Goal: Task Accomplishment & Management: Manage account settings

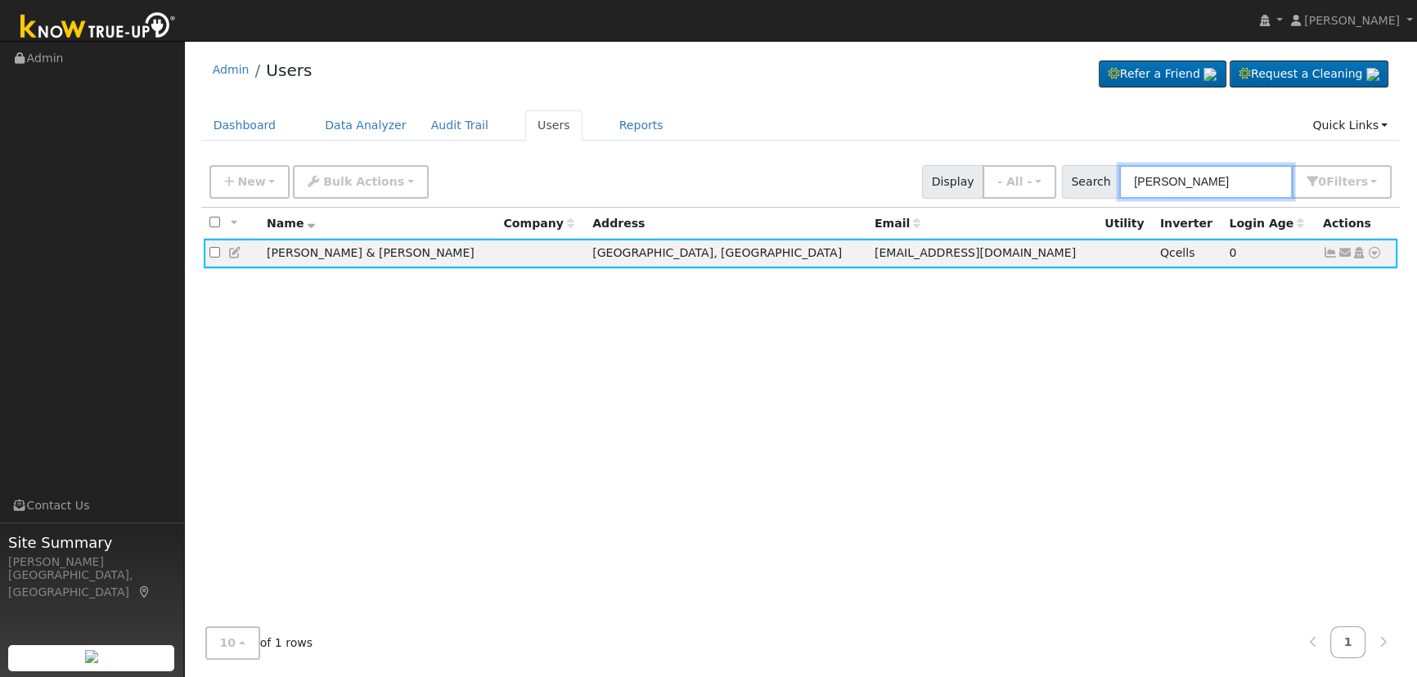
click at [1227, 182] on input "[PERSON_NAME]" at bounding box center [1205, 182] width 173 height 34
drag, startPoint x: 1227, startPoint y: 182, endPoint x: 1070, endPoint y: 158, distance: 158.9
click at [1070, 158] on div "New Add User Quick Add Quick Connect Quick Convert Lead Bulk Actions Send Email…" at bounding box center [800, 182] width 1199 height 50
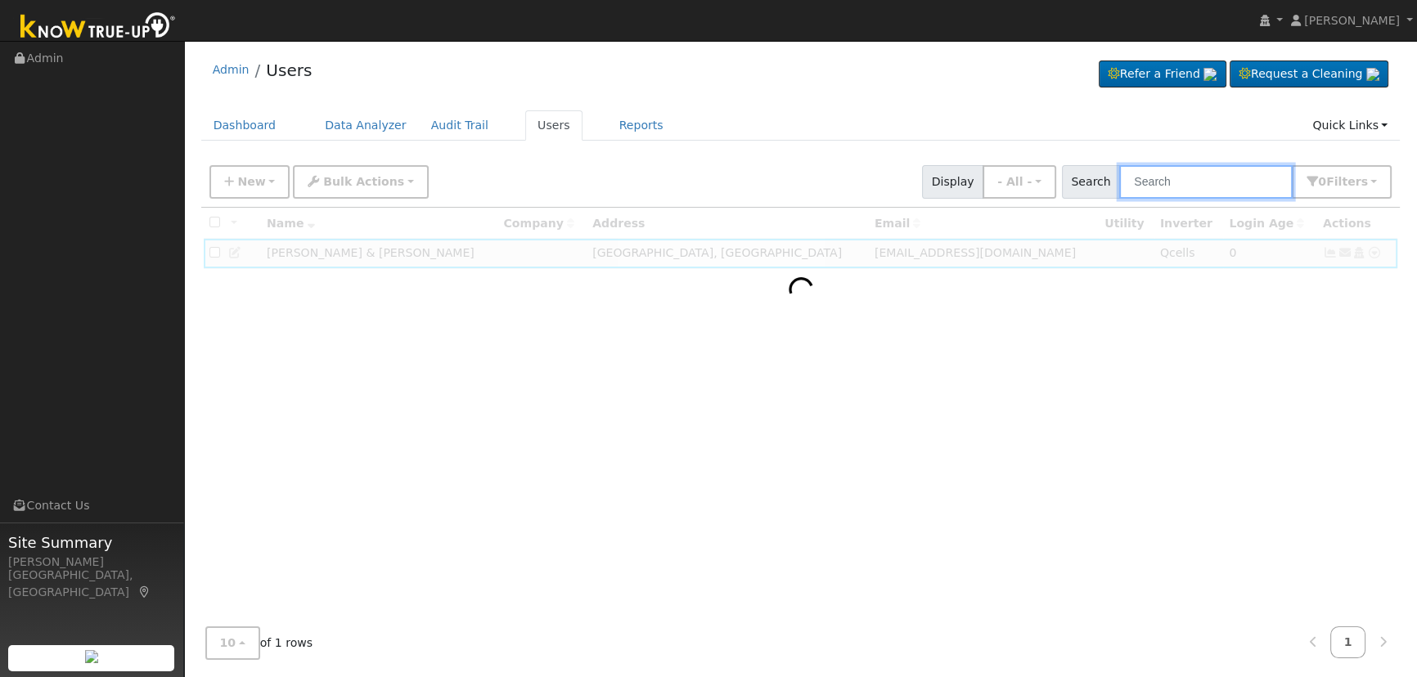
paste input "[PERSON_NAME]"
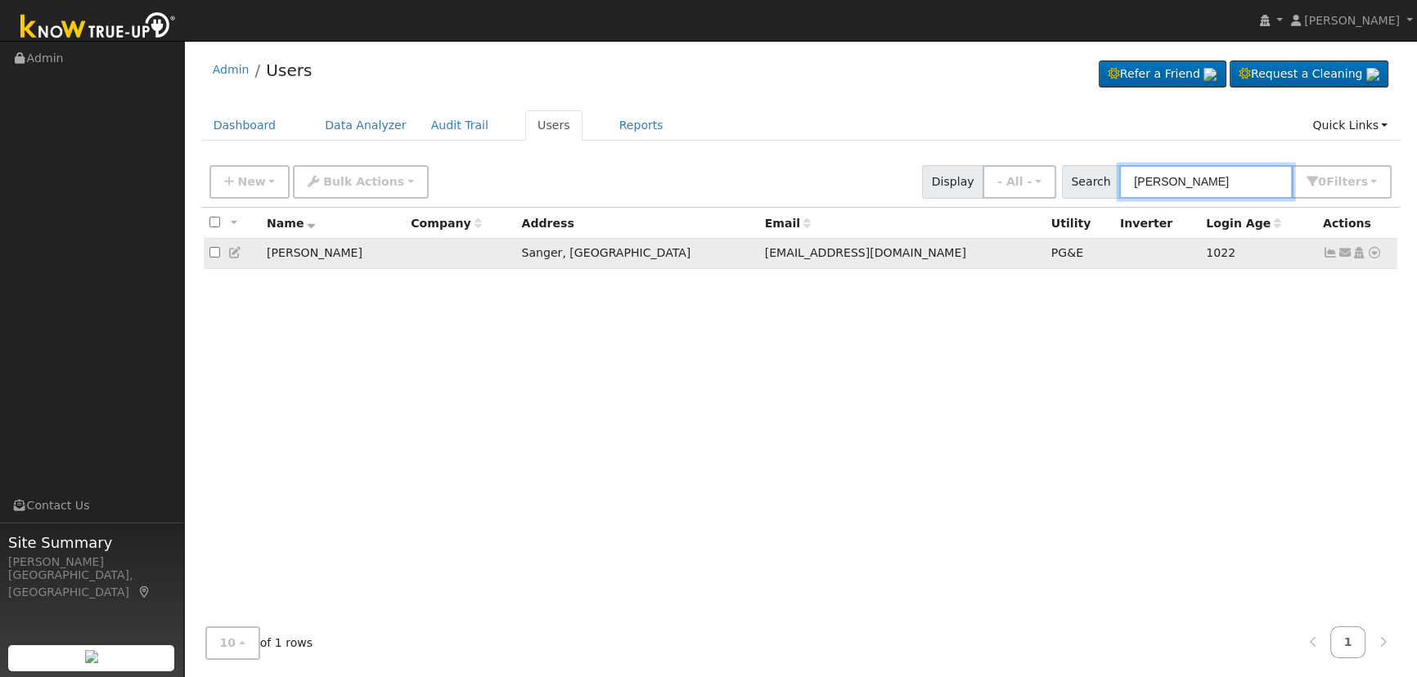
type input "[PERSON_NAME]"
click at [237, 259] on icon at bounding box center [235, 252] width 15 height 11
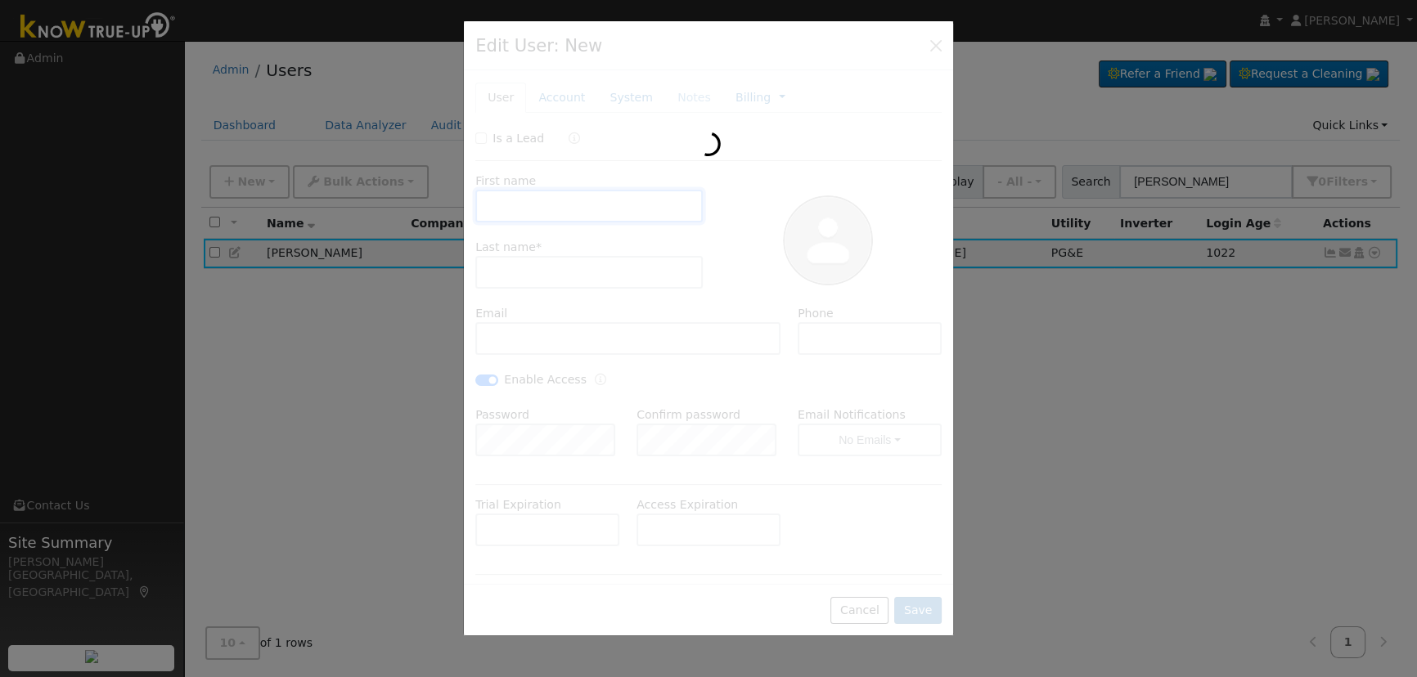
type input "[DATE]"
type input "[PERSON_NAME]"
type input "[EMAIL_ADDRESS][DOMAIN_NAME]"
type input "[PHONE_NUMBER]"
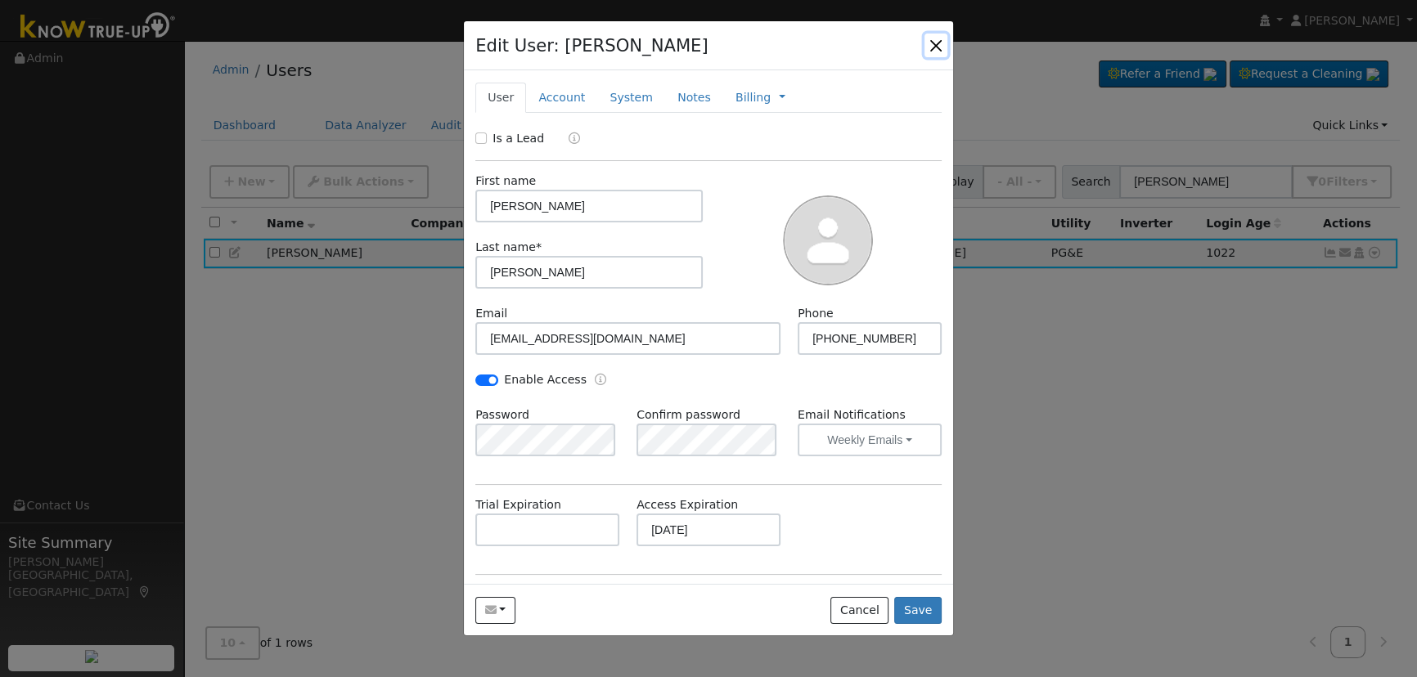
click at [931, 38] on button "button" at bounding box center [936, 45] width 23 height 23
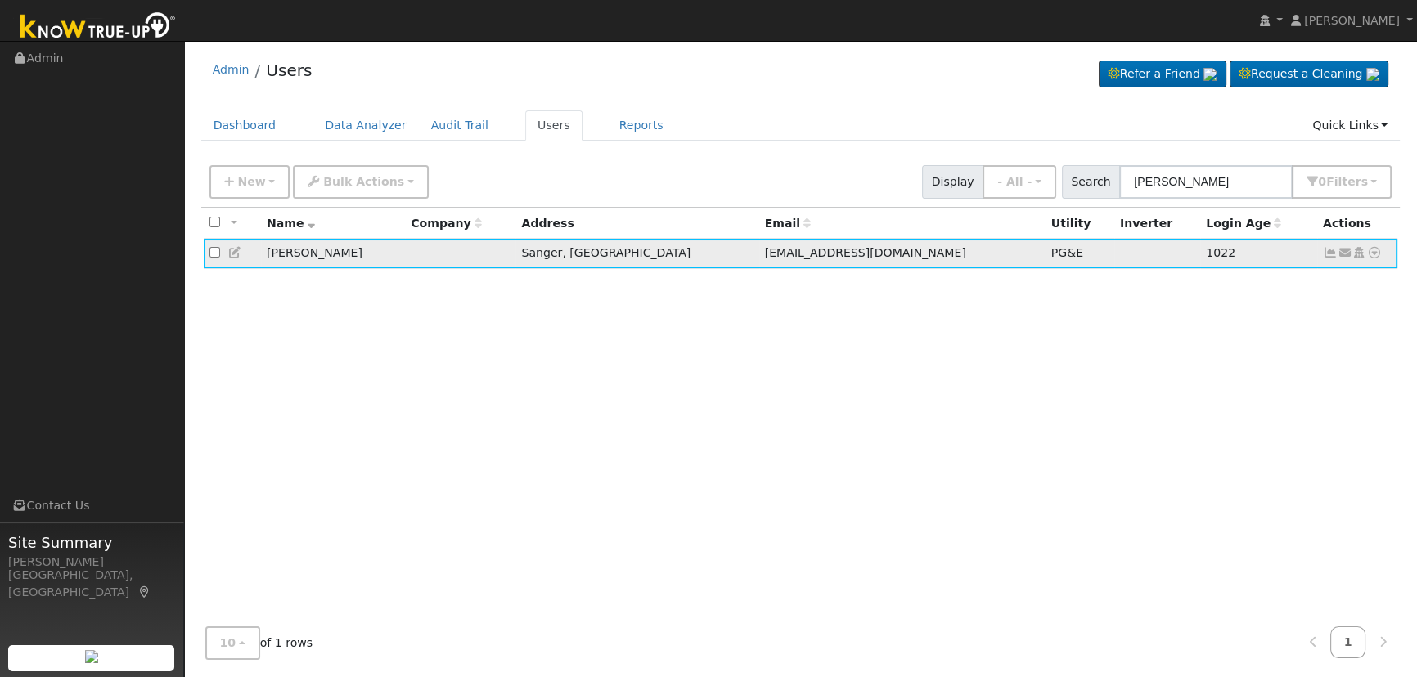
click at [229, 253] on icon at bounding box center [235, 252] width 15 height 11
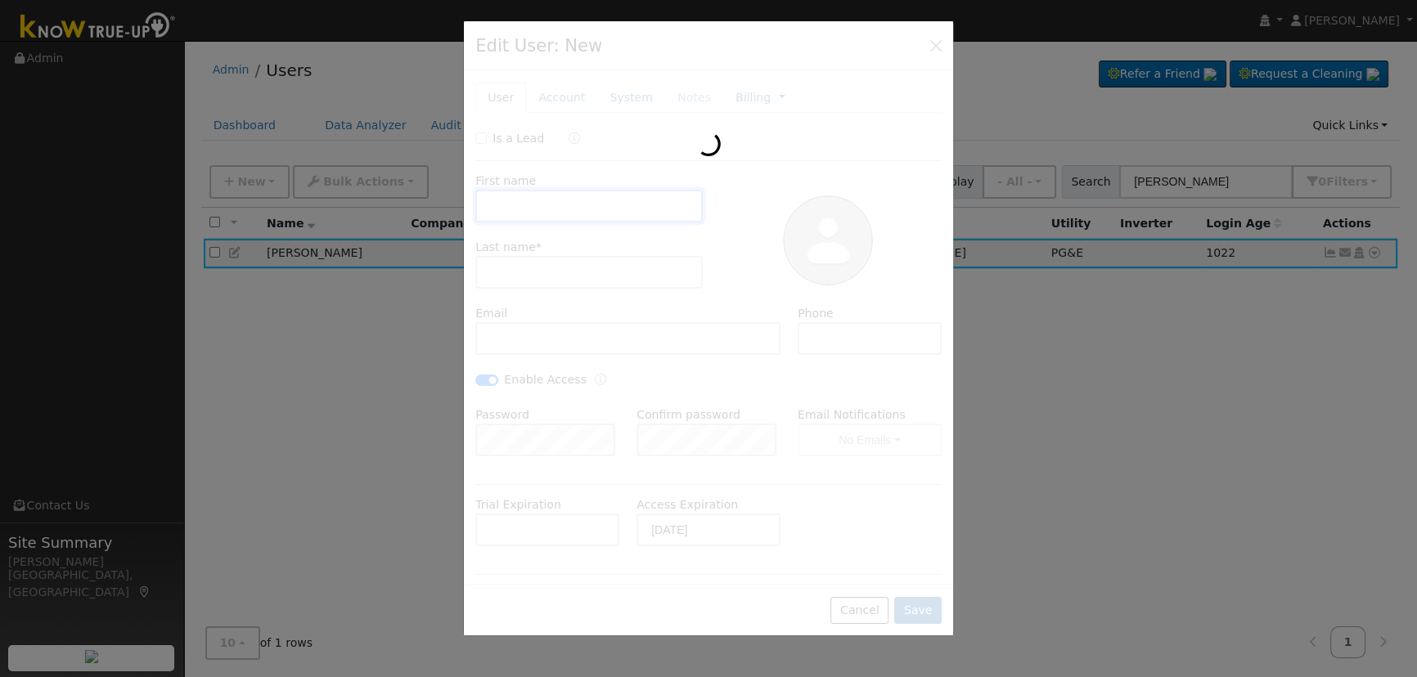
type input "[PERSON_NAME]"
type input "[EMAIL_ADDRESS][DOMAIN_NAME]"
type input "[PHONE_NUMBER]"
checkbox input "true"
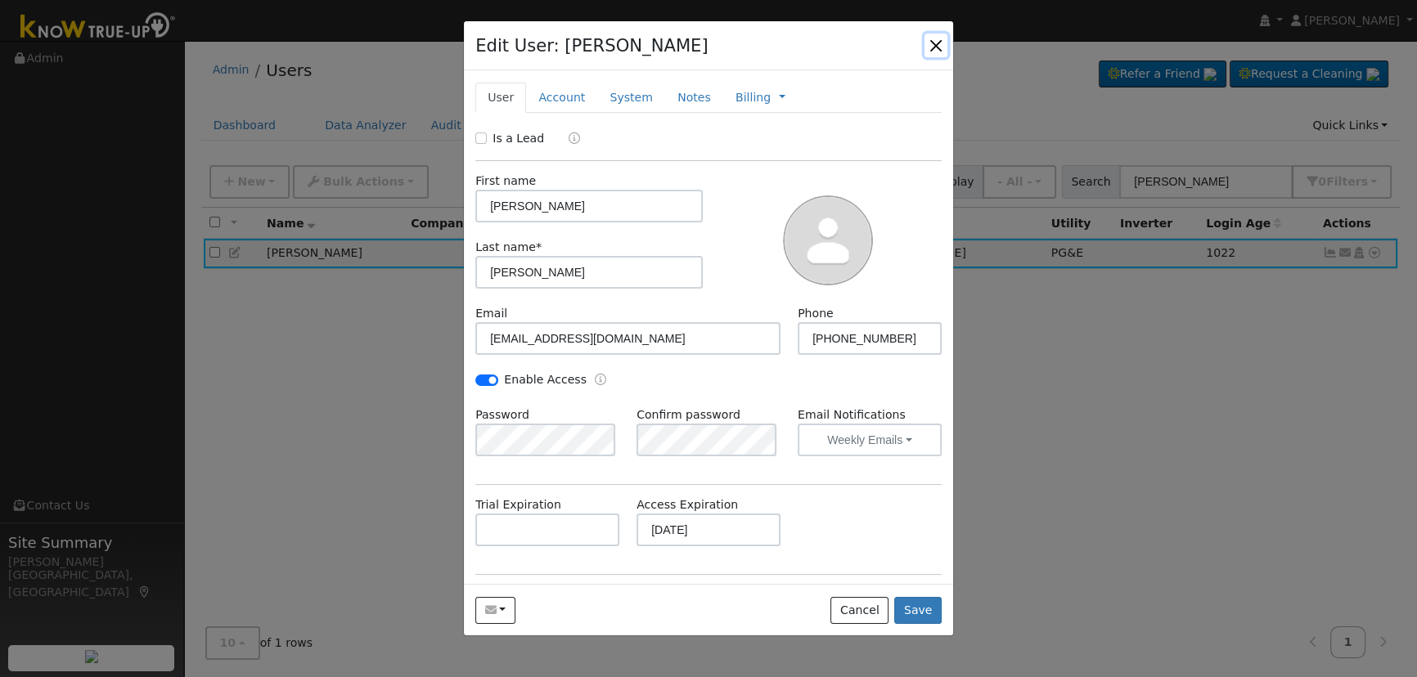
click at [939, 47] on button "button" at bounding box center [936, 45] width 23 height 23
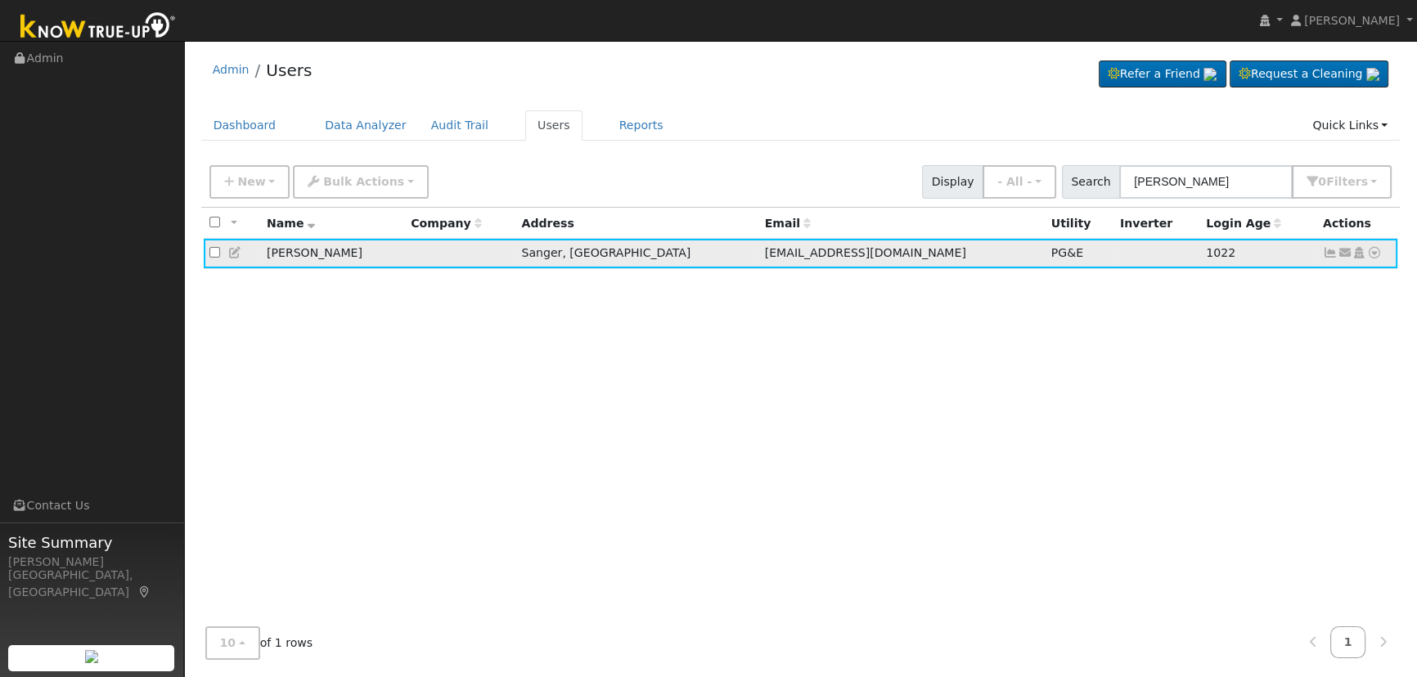
click at [234, 252] on icon at bounding box center [235, 252] width 15 height 11
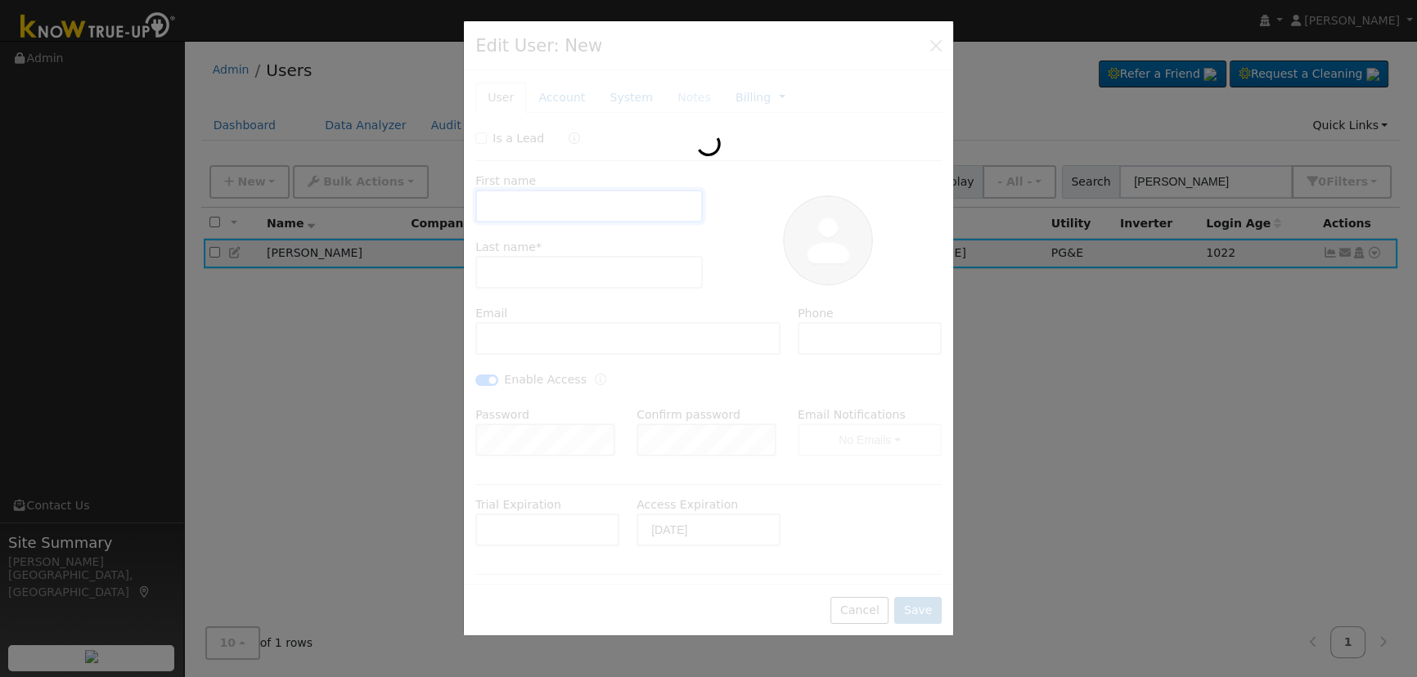
type input "[PERSON_NAME]"
type input "[EMAIL_ADDRESS][DOMAIN_NAME]"
type input "[PHONE_NUMBER]"
checkbox input "true"
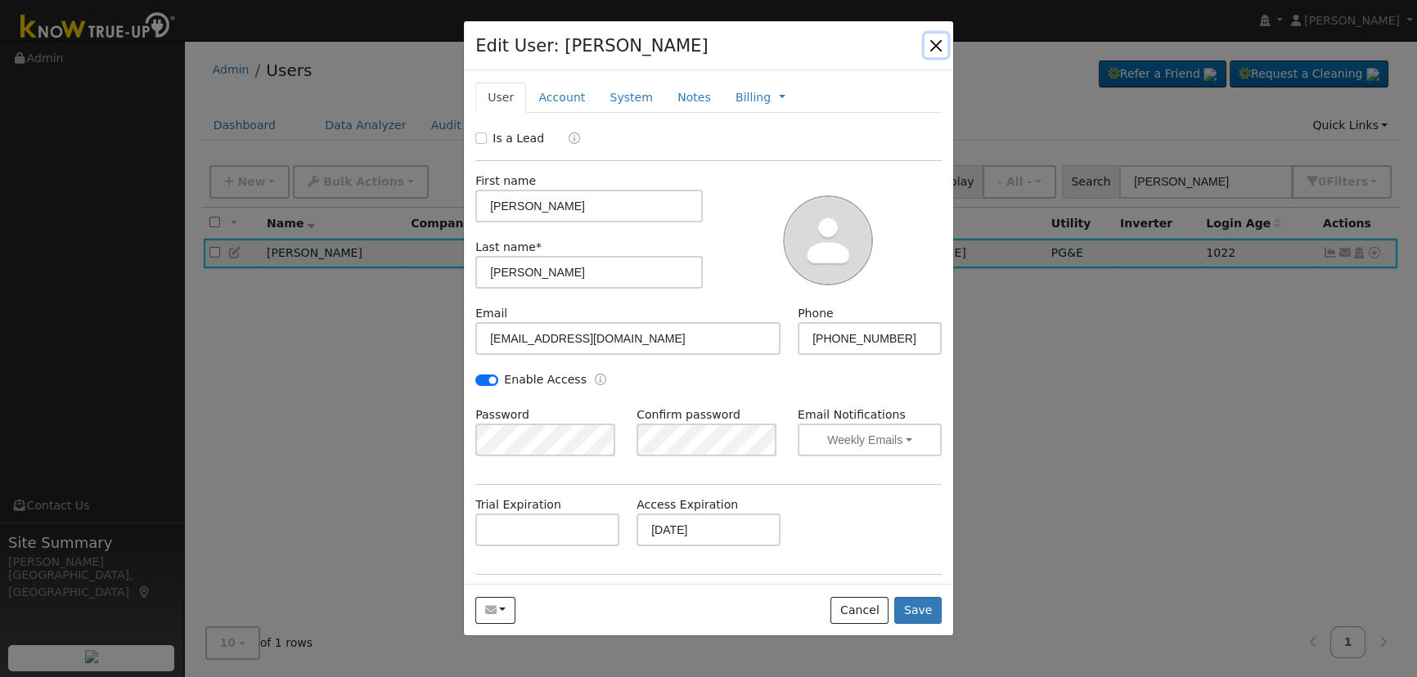
click at [930, 37] on button "button" at bounding box center [936, 45] width 23 height 23
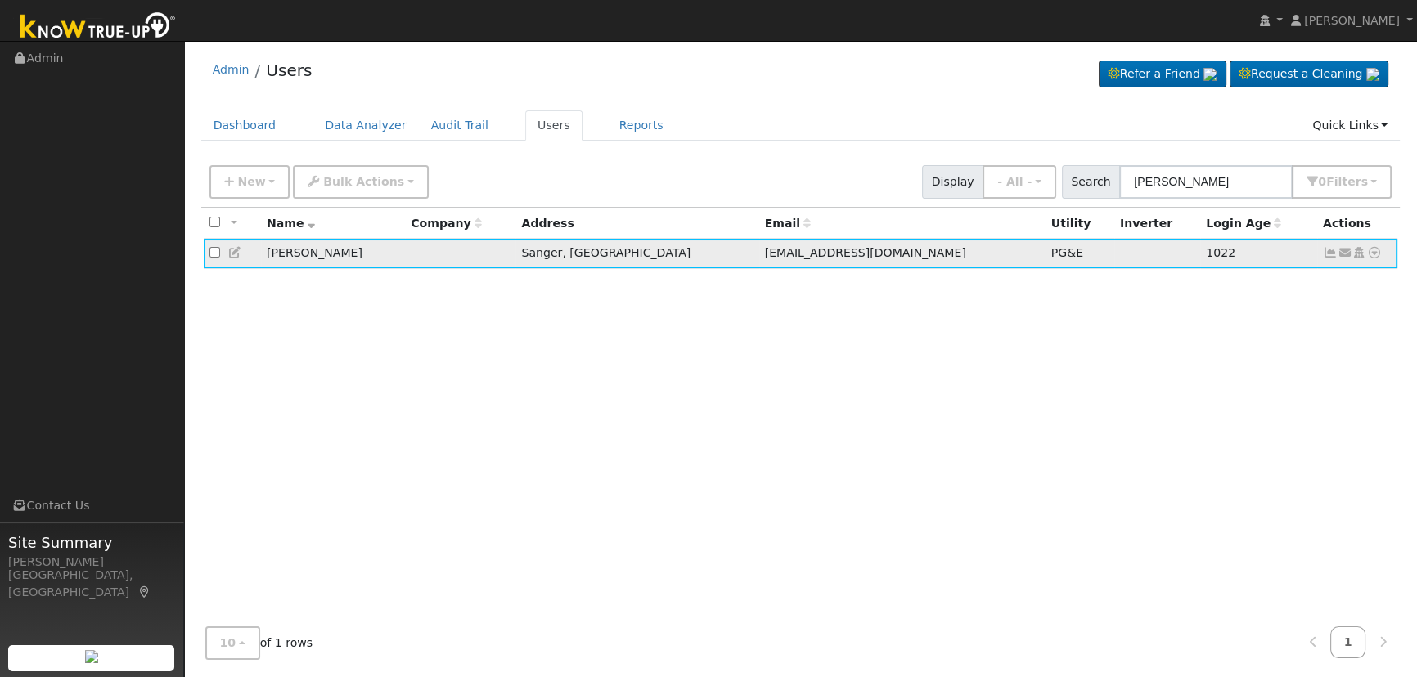
click at [233, 258] on icon at bounding box center [235, 252] width 15 height 11
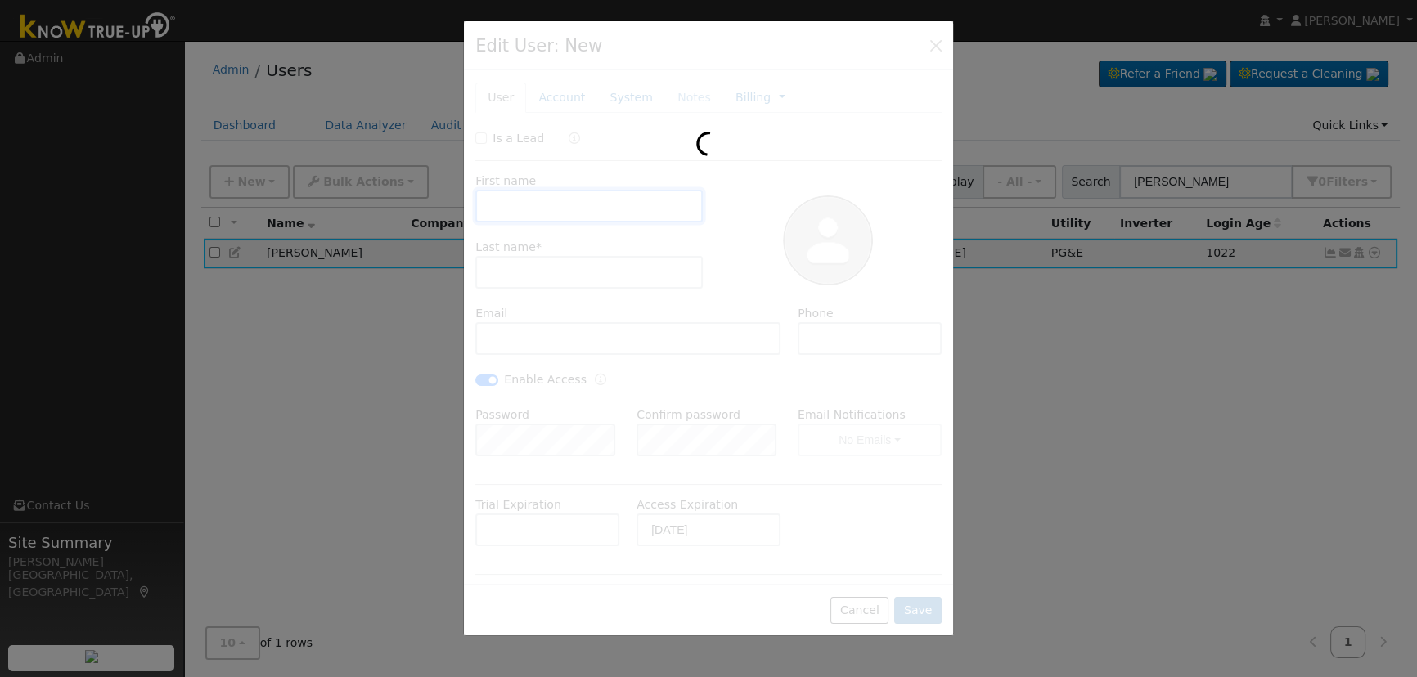
type input "[PERSON_NAME]"
type input "[EMAIL_ADDRESS][DOMAIN_NAME]"
type input "[PHONE_NUMBER]"
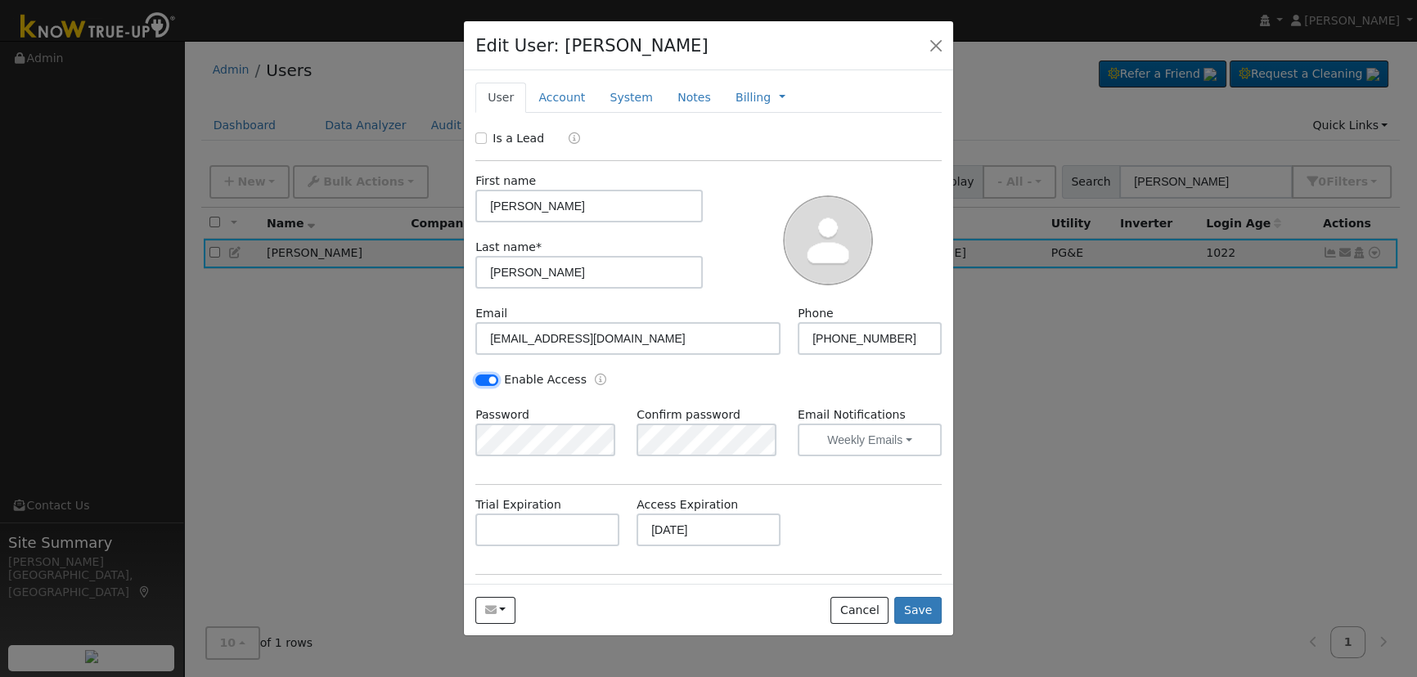
click at [492, 376] on input "Enable Access" at bounding box center [486, 380] width 23 height 11
checkbox input "false"
click at [925, 41] on button "button" at bounding box center [936, 45] width 23 height 23
